Goal: Information Seeking & Learning: Learn about a topic

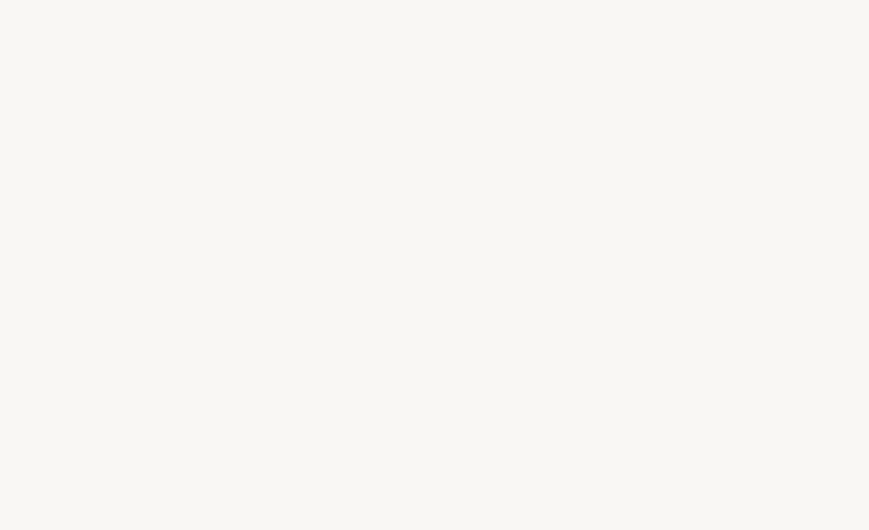
select select "FR"
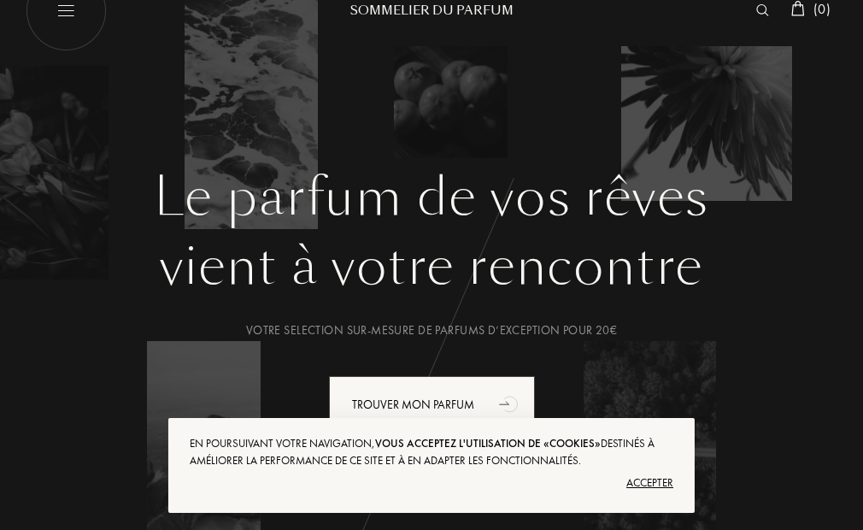
scroll to position [68, 0]
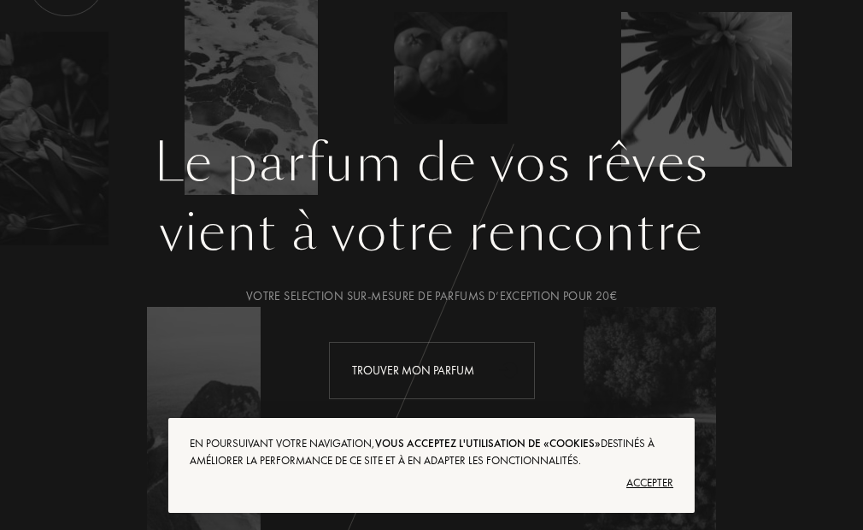
click at [381, 368] on div "Trouver mon parfum" at bounding box center [432, 370] width 206 height 57
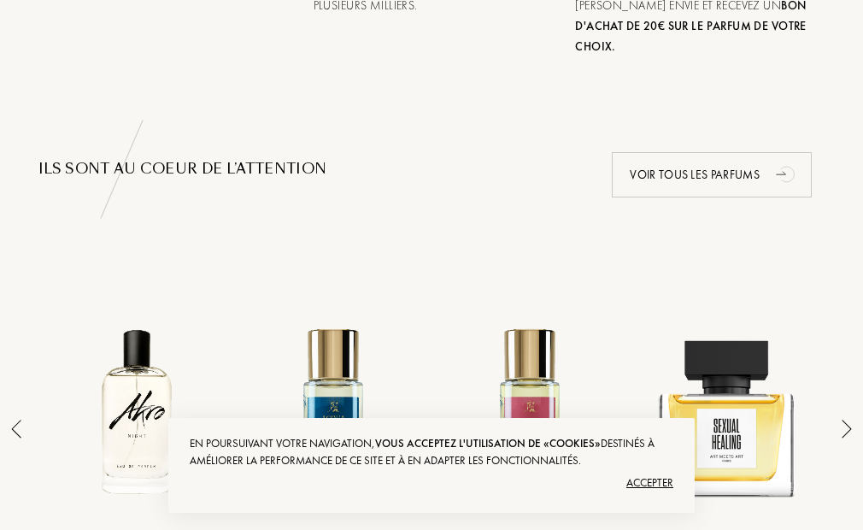
scroll to position [1040, 0]
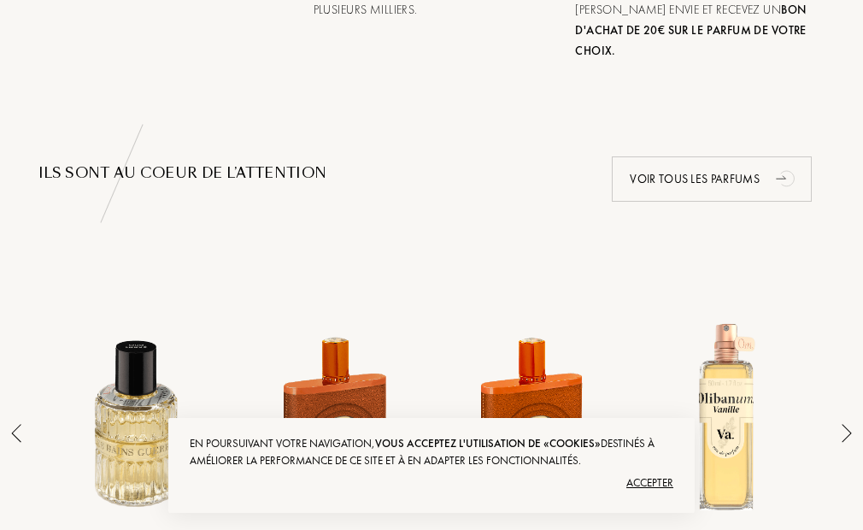
click at [643, 474] on div "Accepter" at bounding box center [432, 482] width 484 height 27
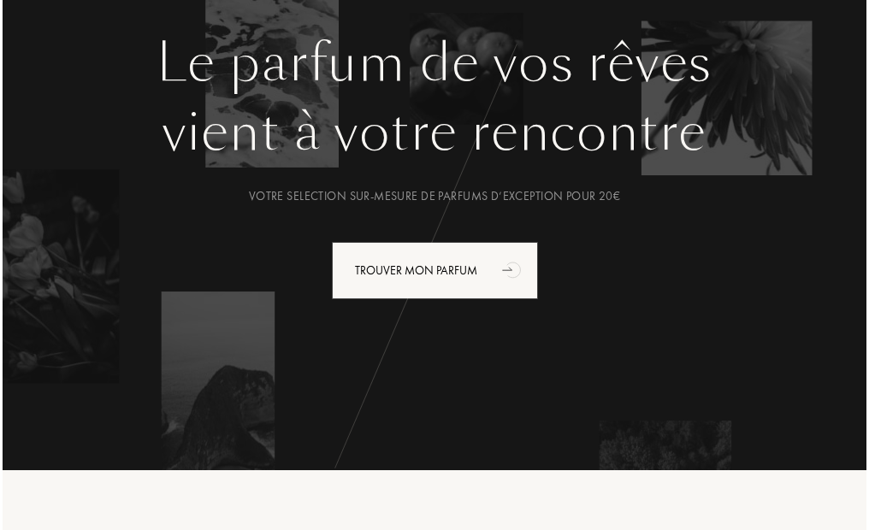
scroll to position [0, 0]
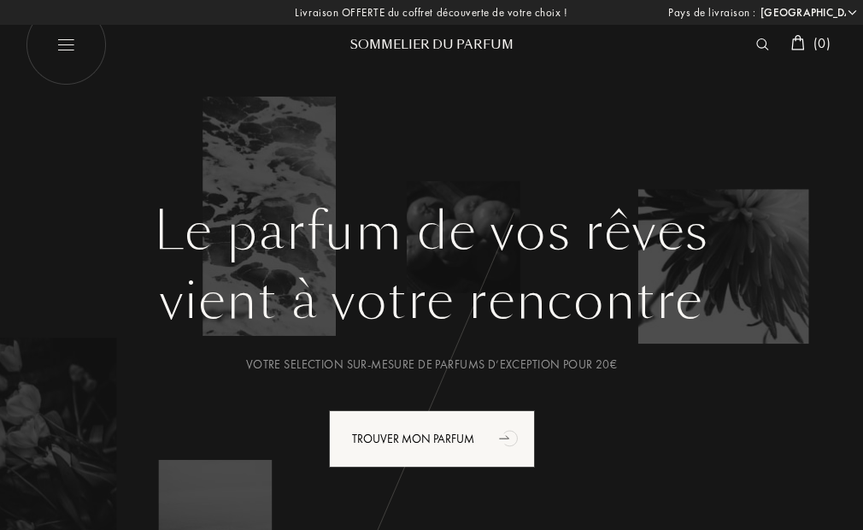
click at [752, 45] on div at bounding box center [767, 44] width 35 height 22
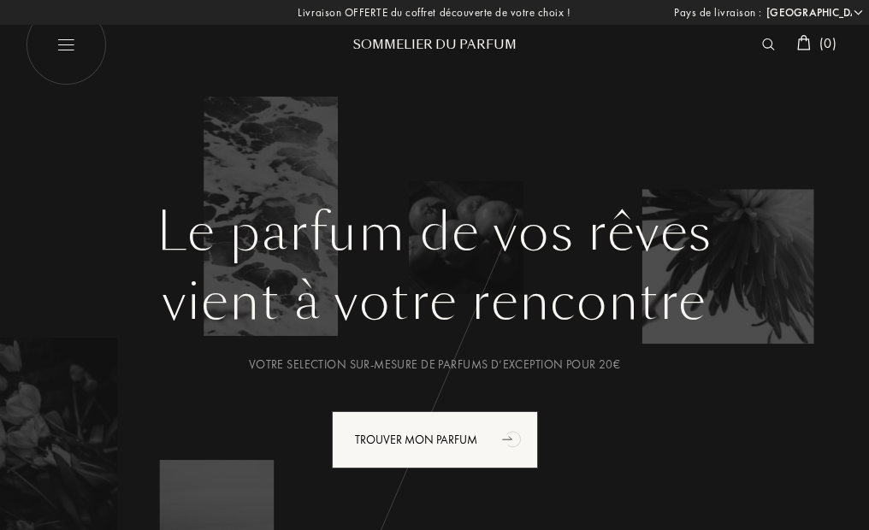
scroll to position [1, 0]
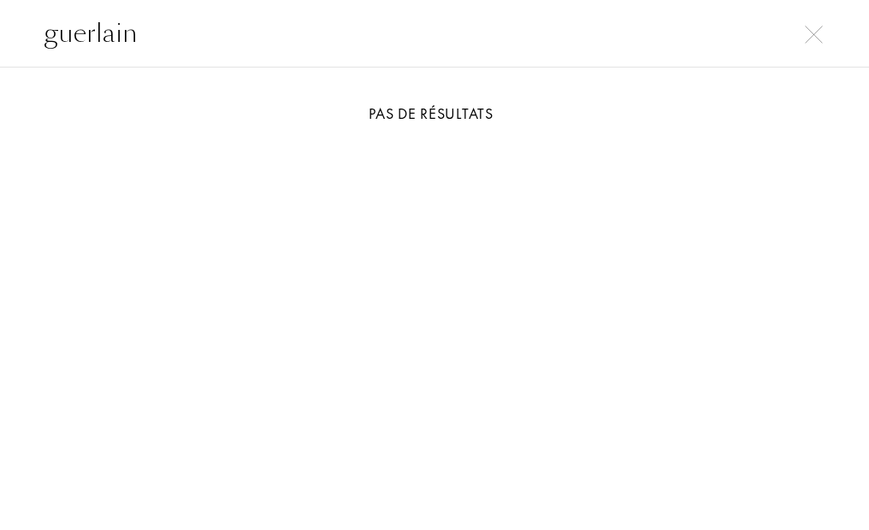
type input "guerlain"
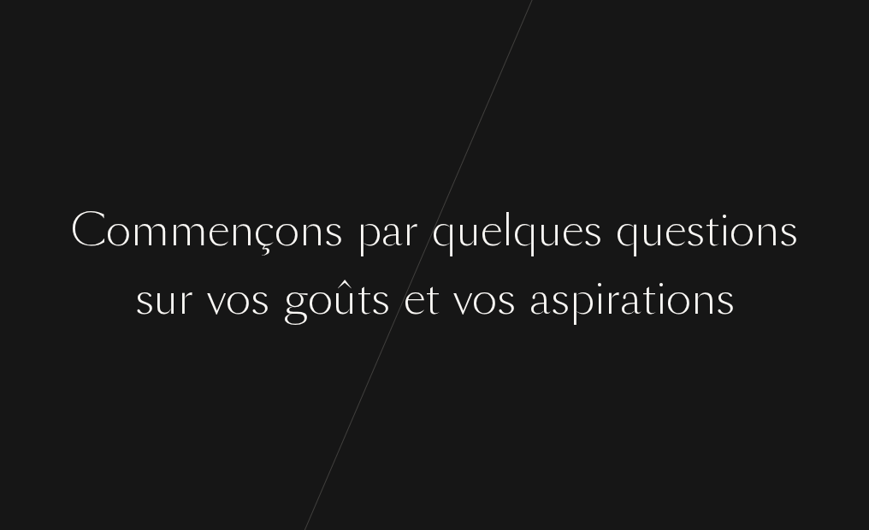
click at [315, 262] on div "n" at bounding box center [311, 231] width 25 height 64
click at [312, 306] on div "o" at bounding box center [320, 300] width 25 height 64
